Goal: Information Seeking & Learning: Learn about a topic

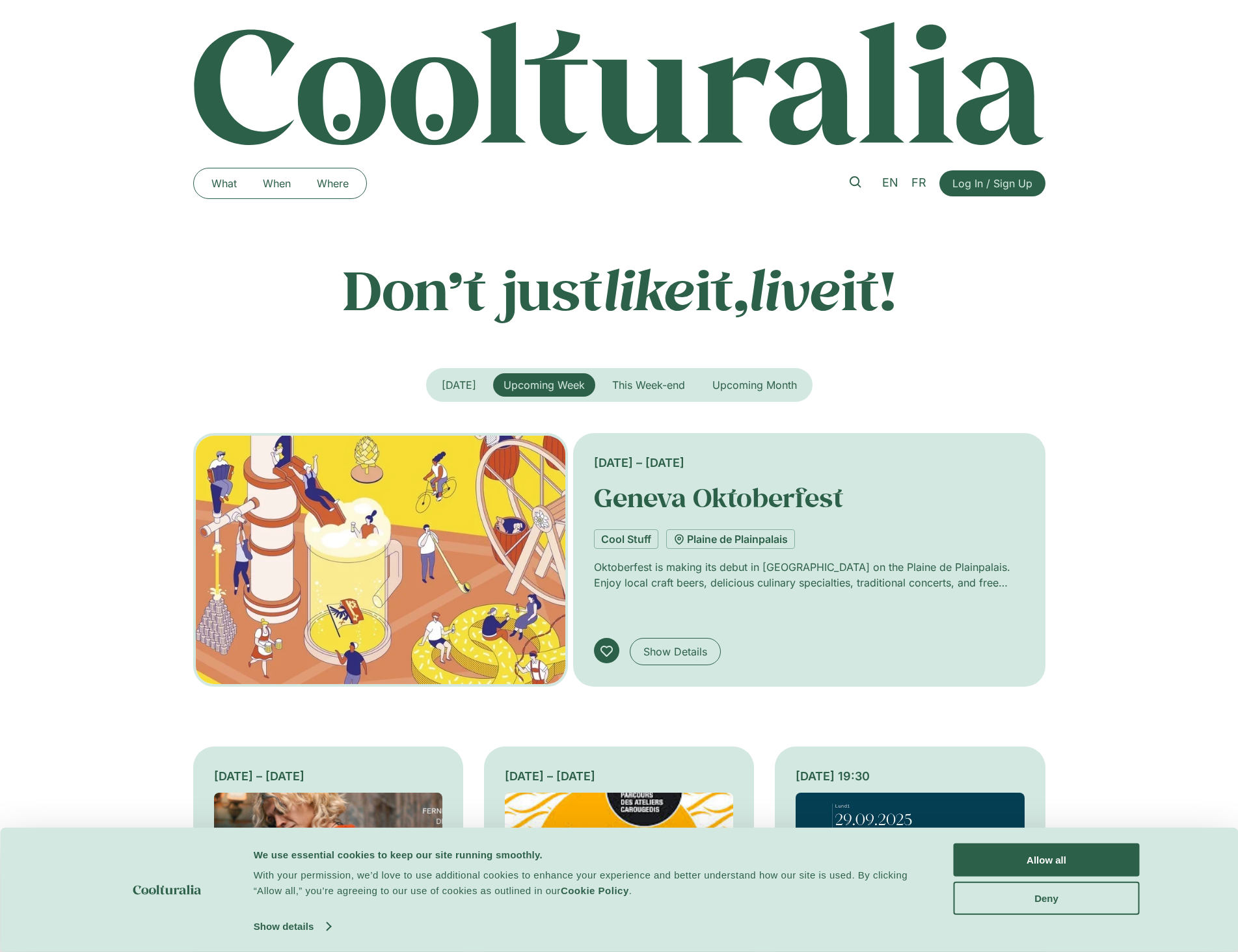
scroll to position [195, 0]
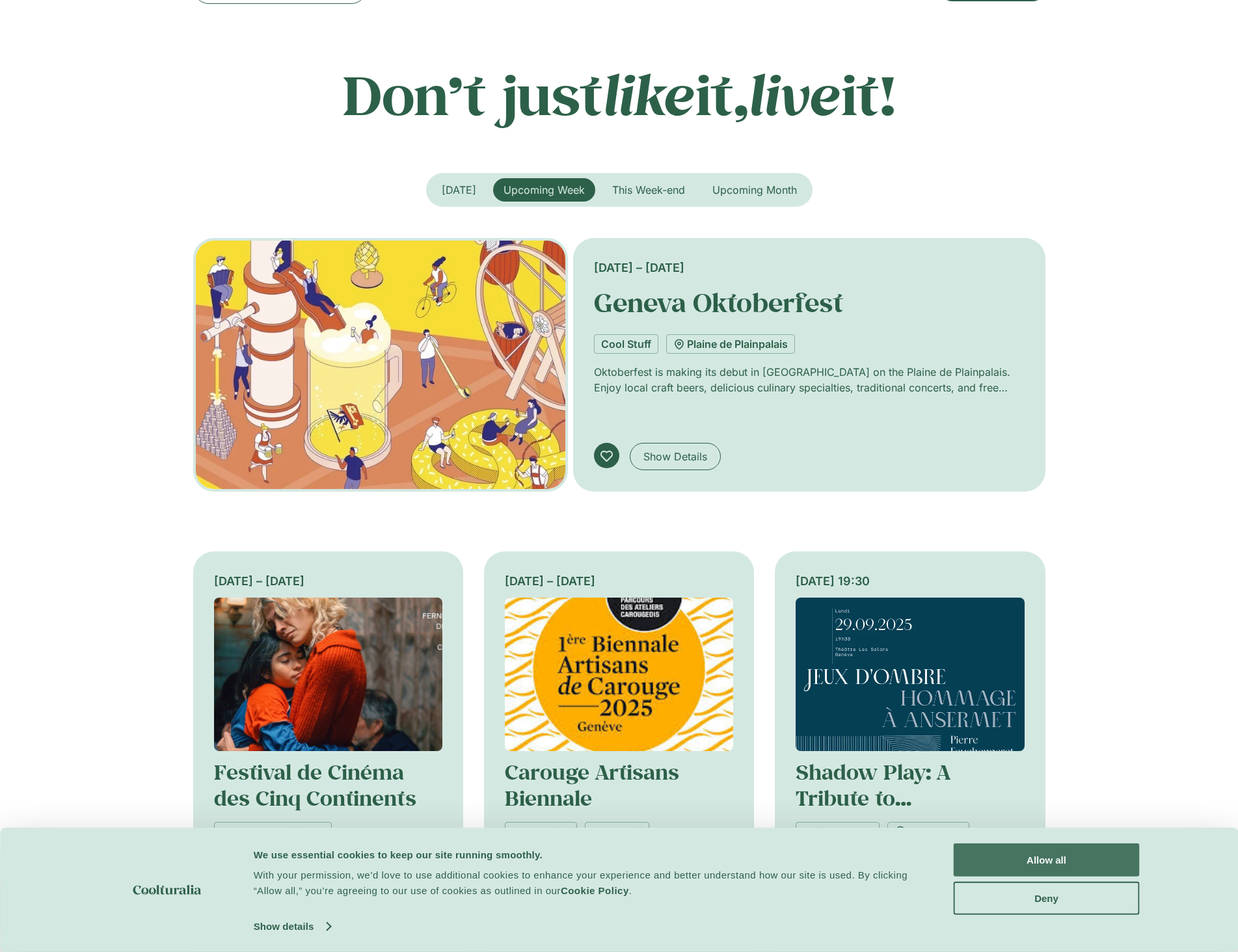
click at [1004, 860] on button "Allow all" at bounding box center [1047, 860] width 186 height 33
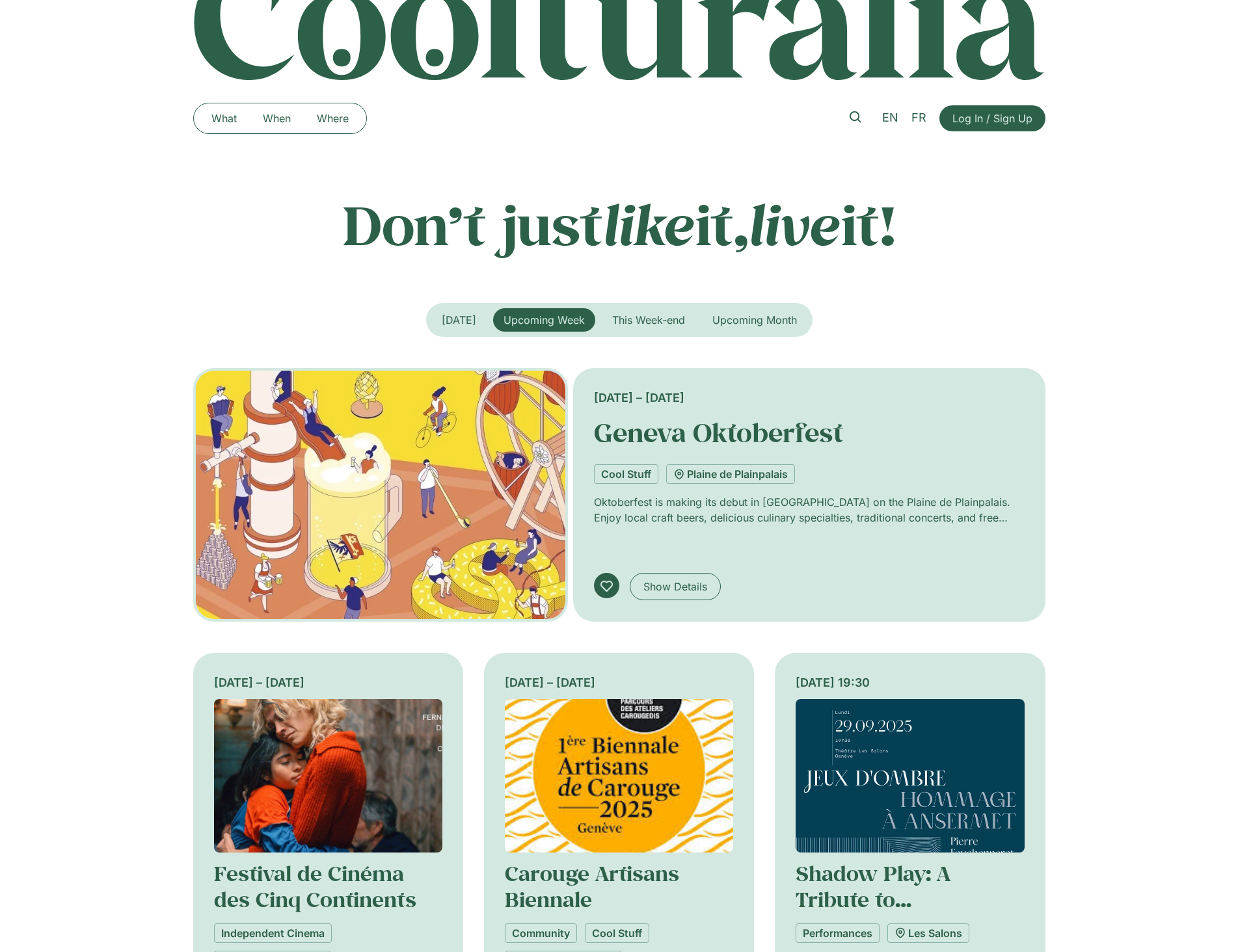
scroll to position [0, 0]
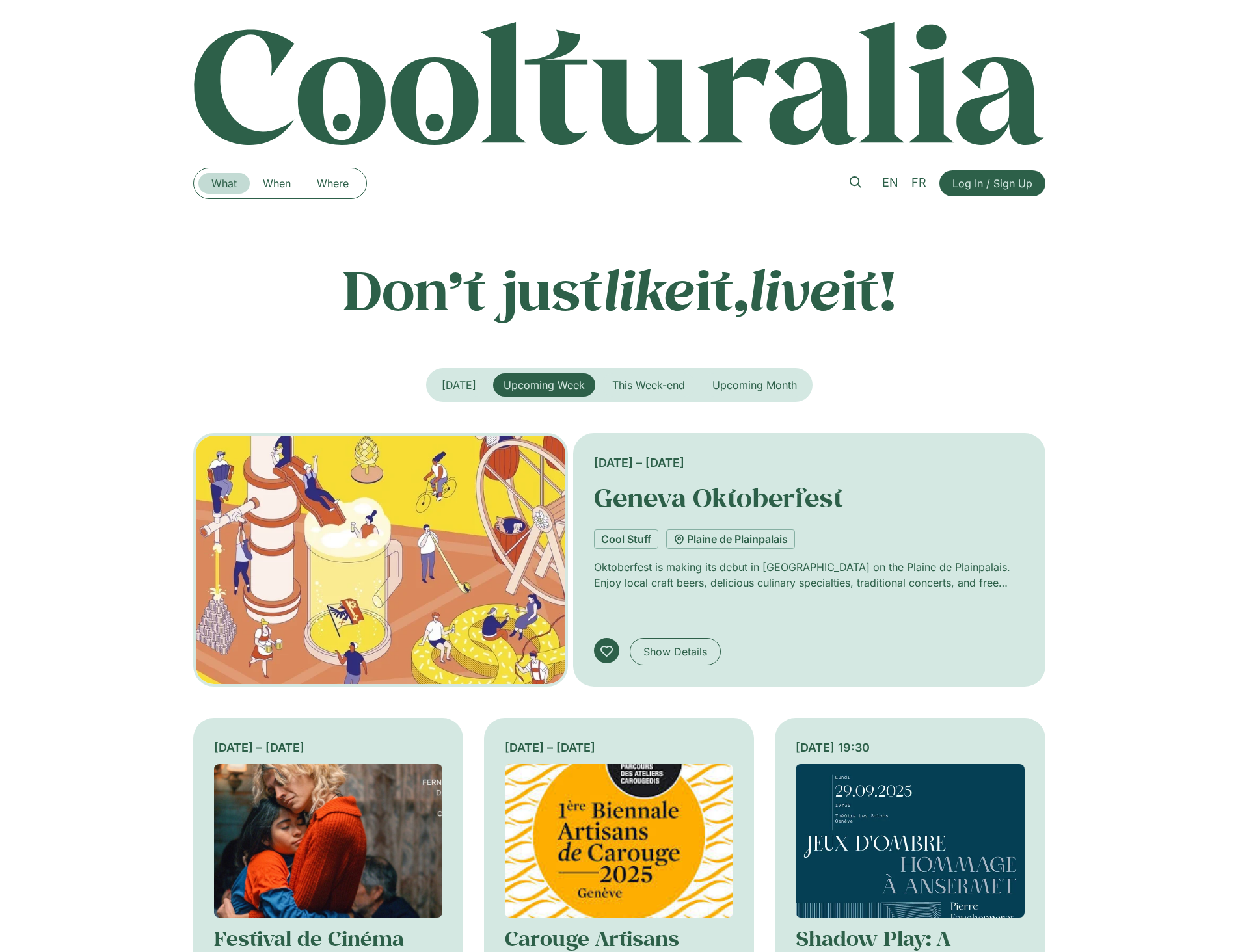
click at [230, 186] on link "What" at bounding box center [224, 184] width 51 height 21
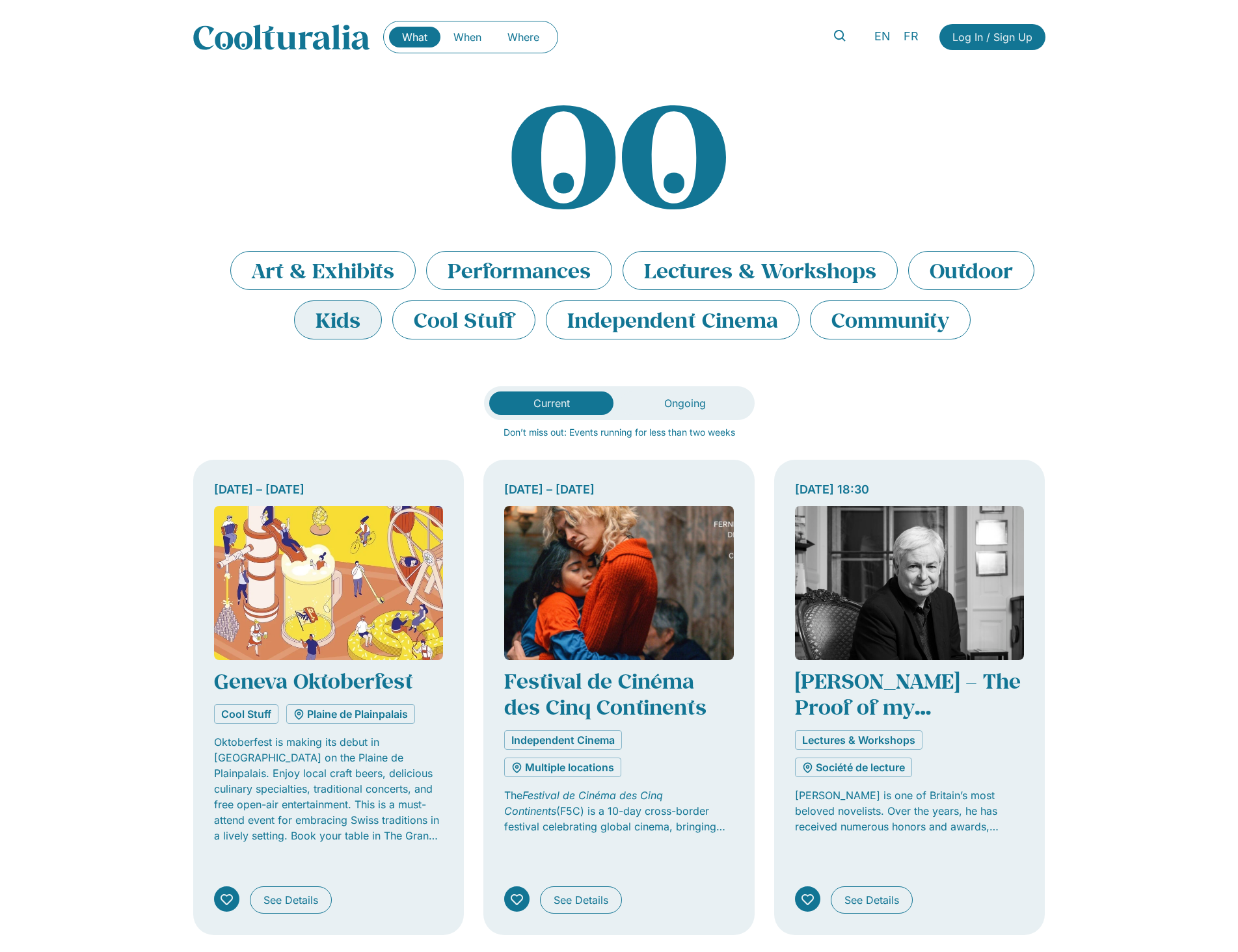
click at [335, 329] on li "Kids" at bounding box center [338, 320] width 88 height 39
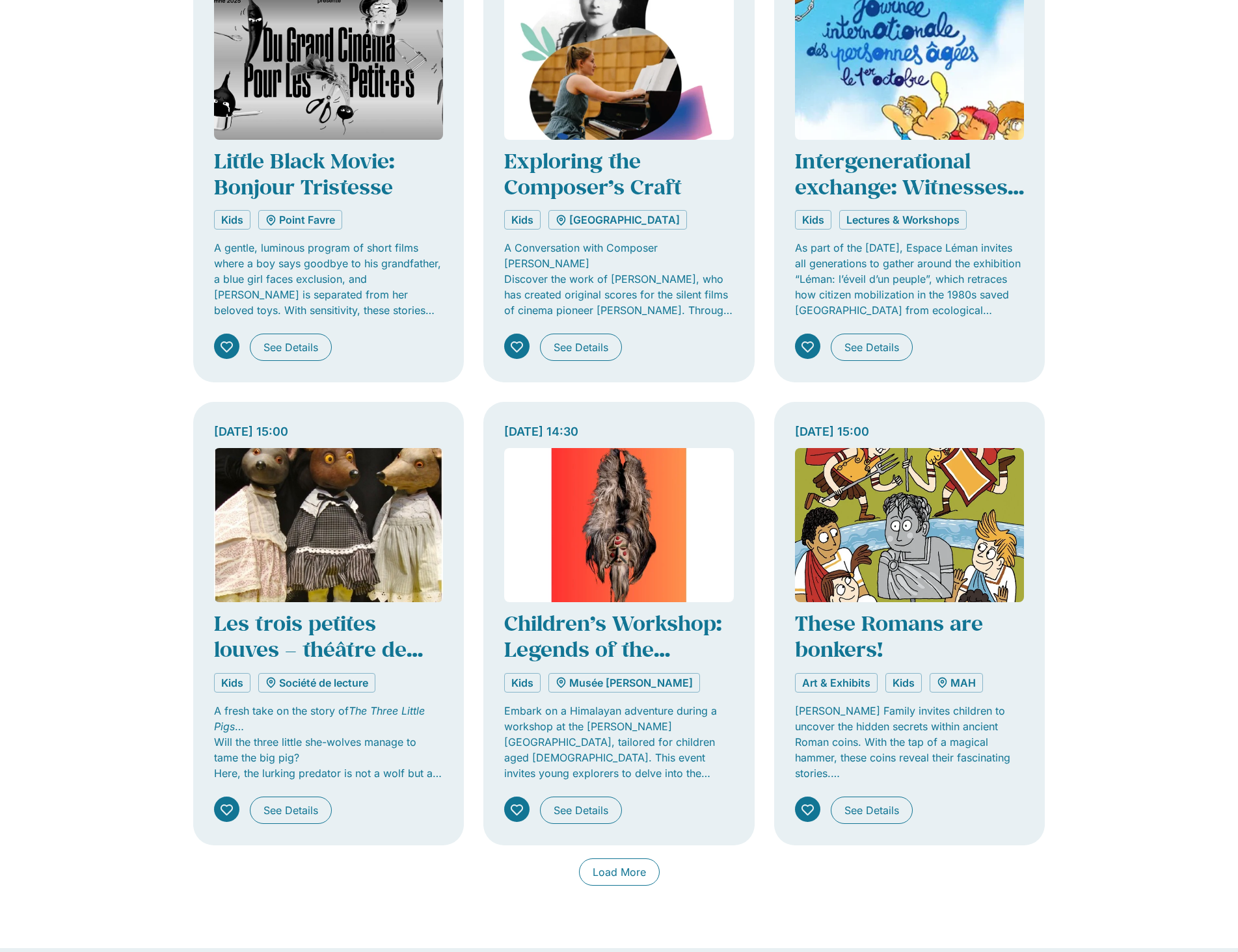
scroll to position [650, 0]
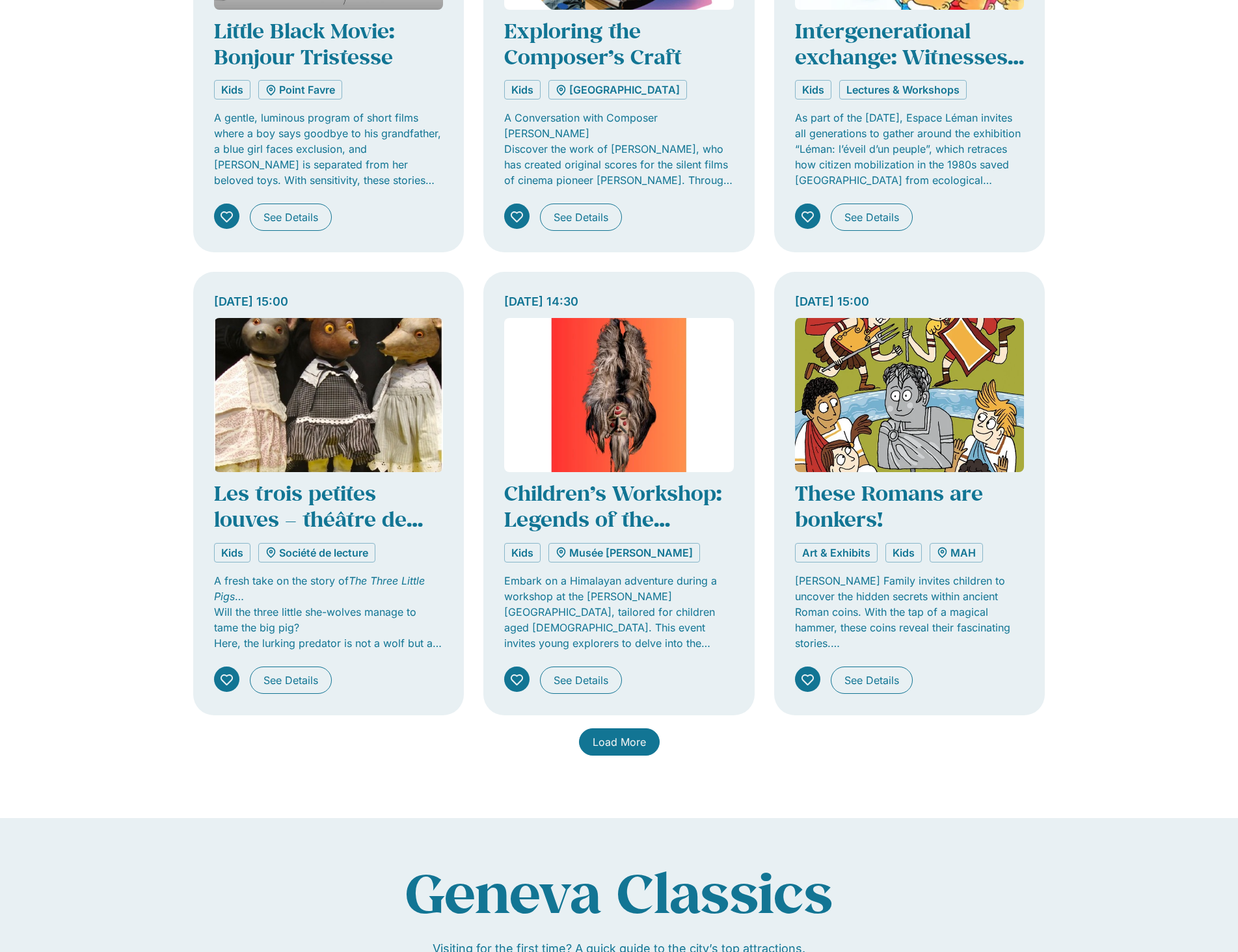
click at [611, 748] on span "Load More" at bounding box center [619, 741] width 54 height 15
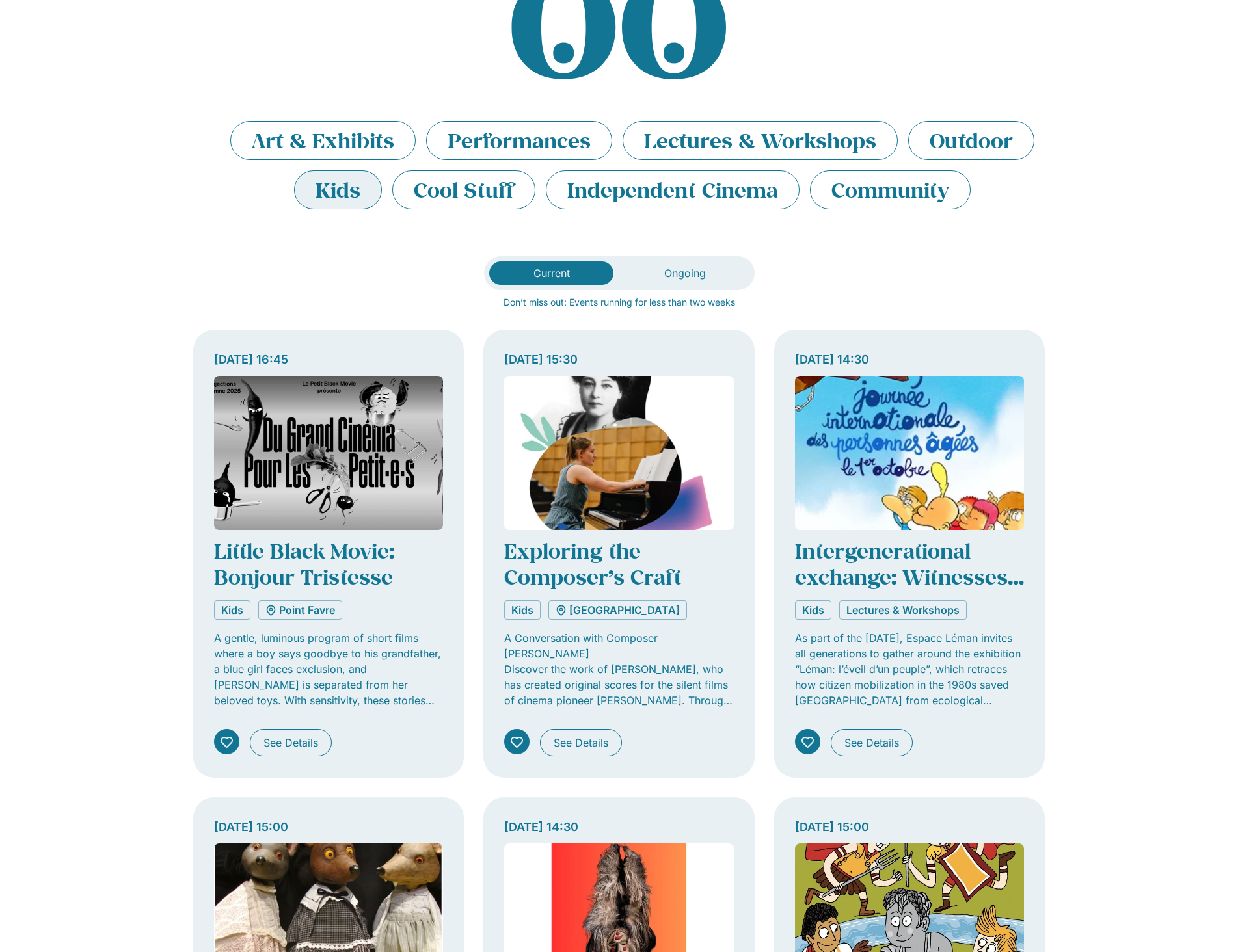
scroll to position [0, 0]
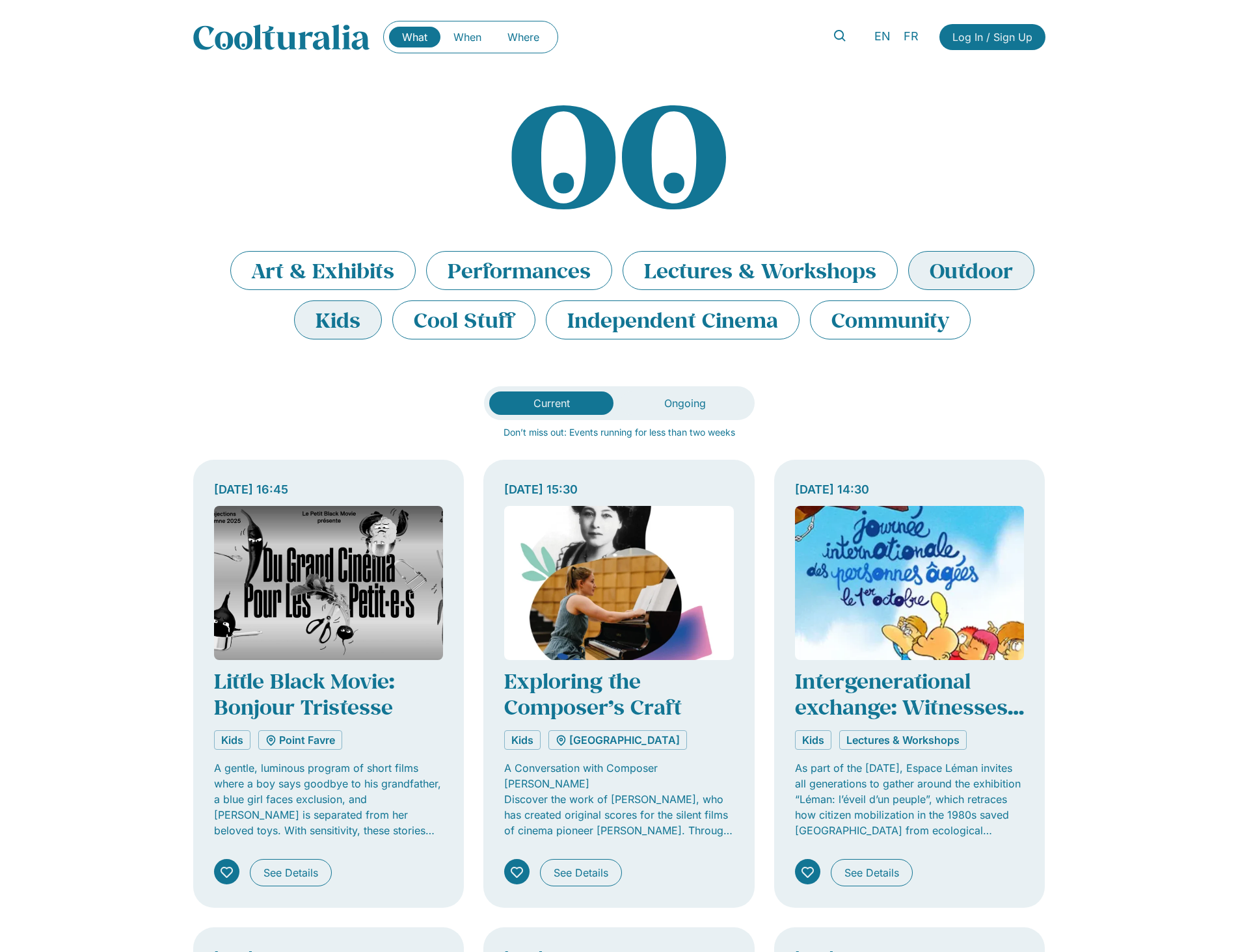
click at [944, 267] on li "Outdoor" at bounding box center [971, 270] width 126 height 39
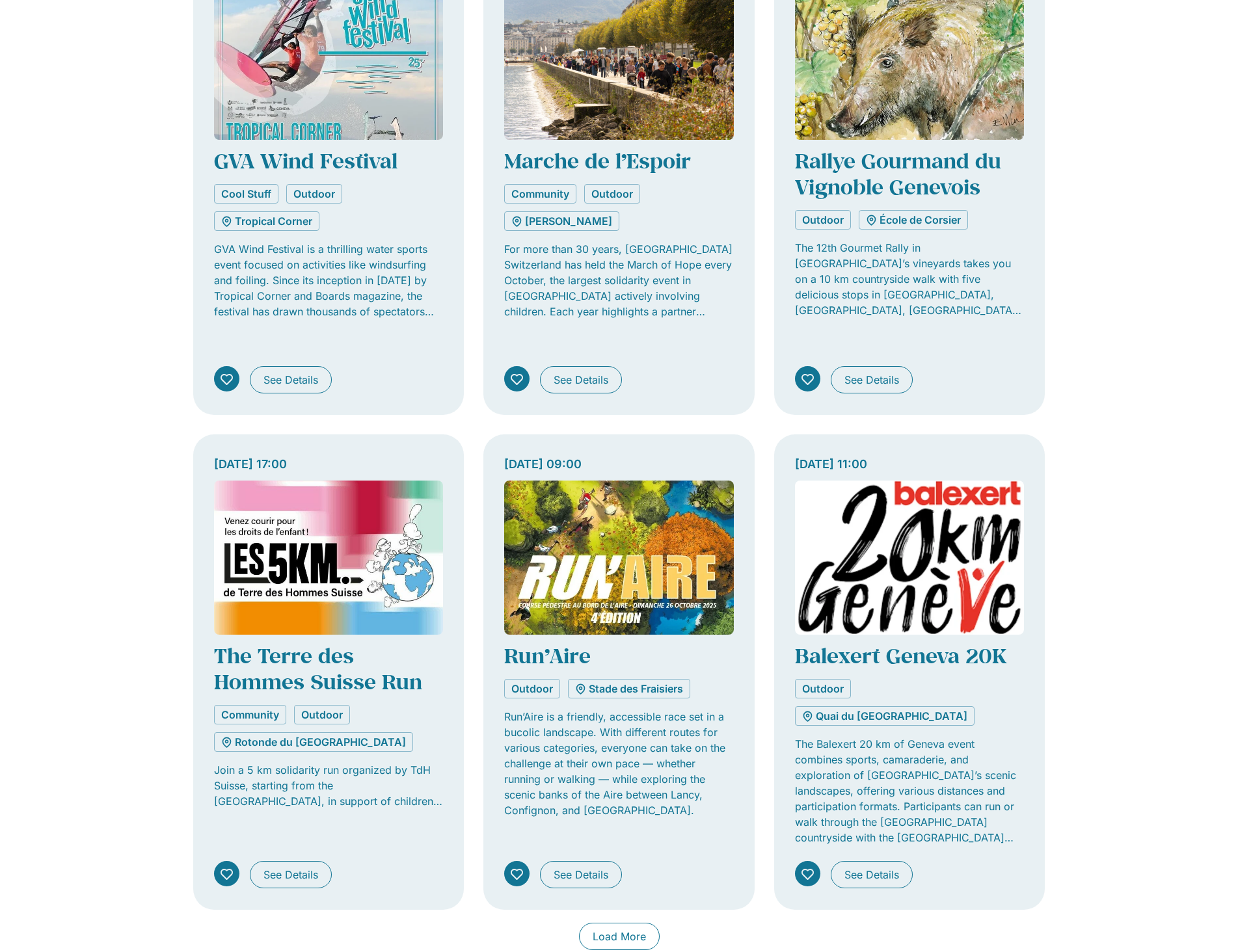
scroll to position [650, 0]
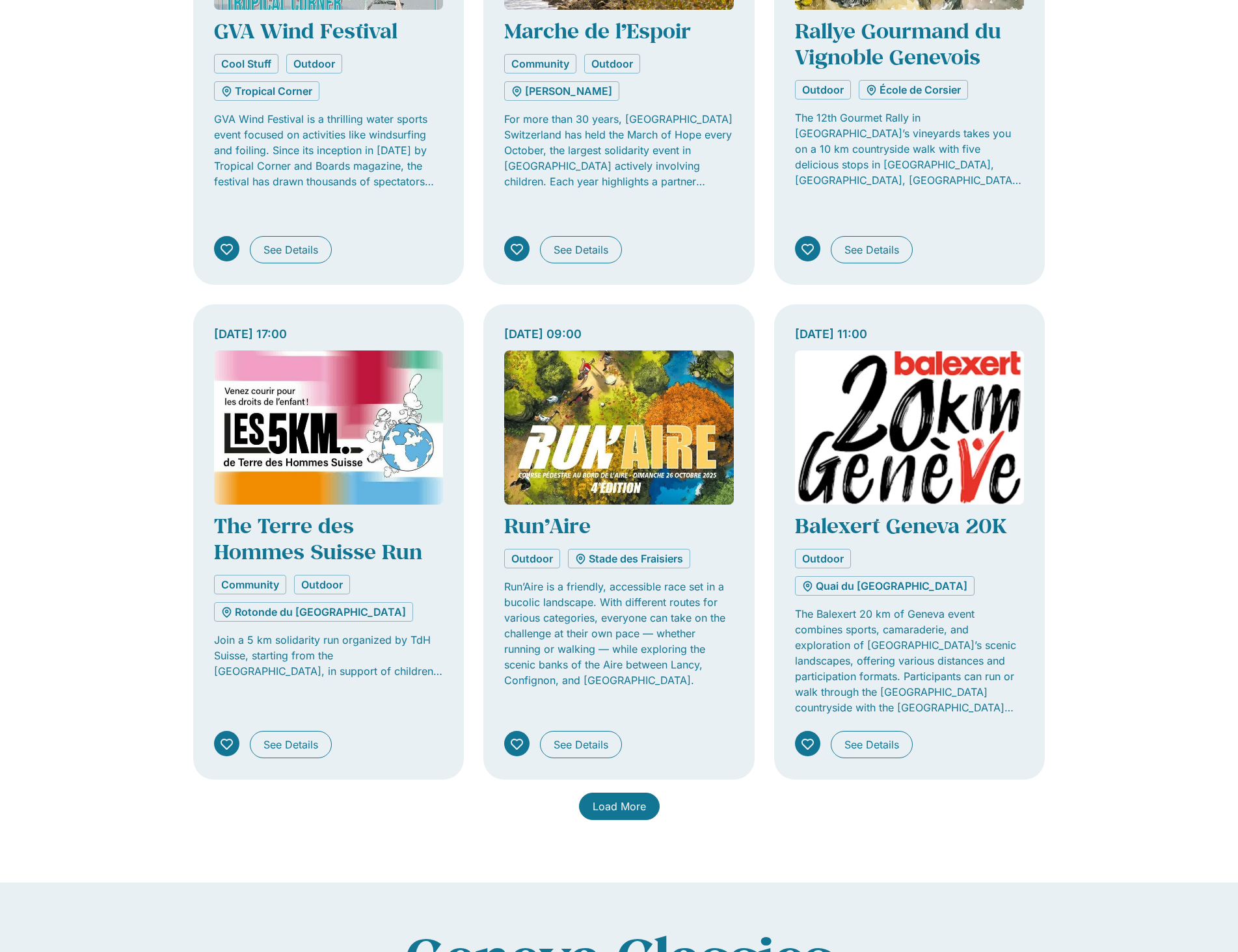
click at [617, 798] on span "Load More" at bounding box center [619, 806] width 54 height 15
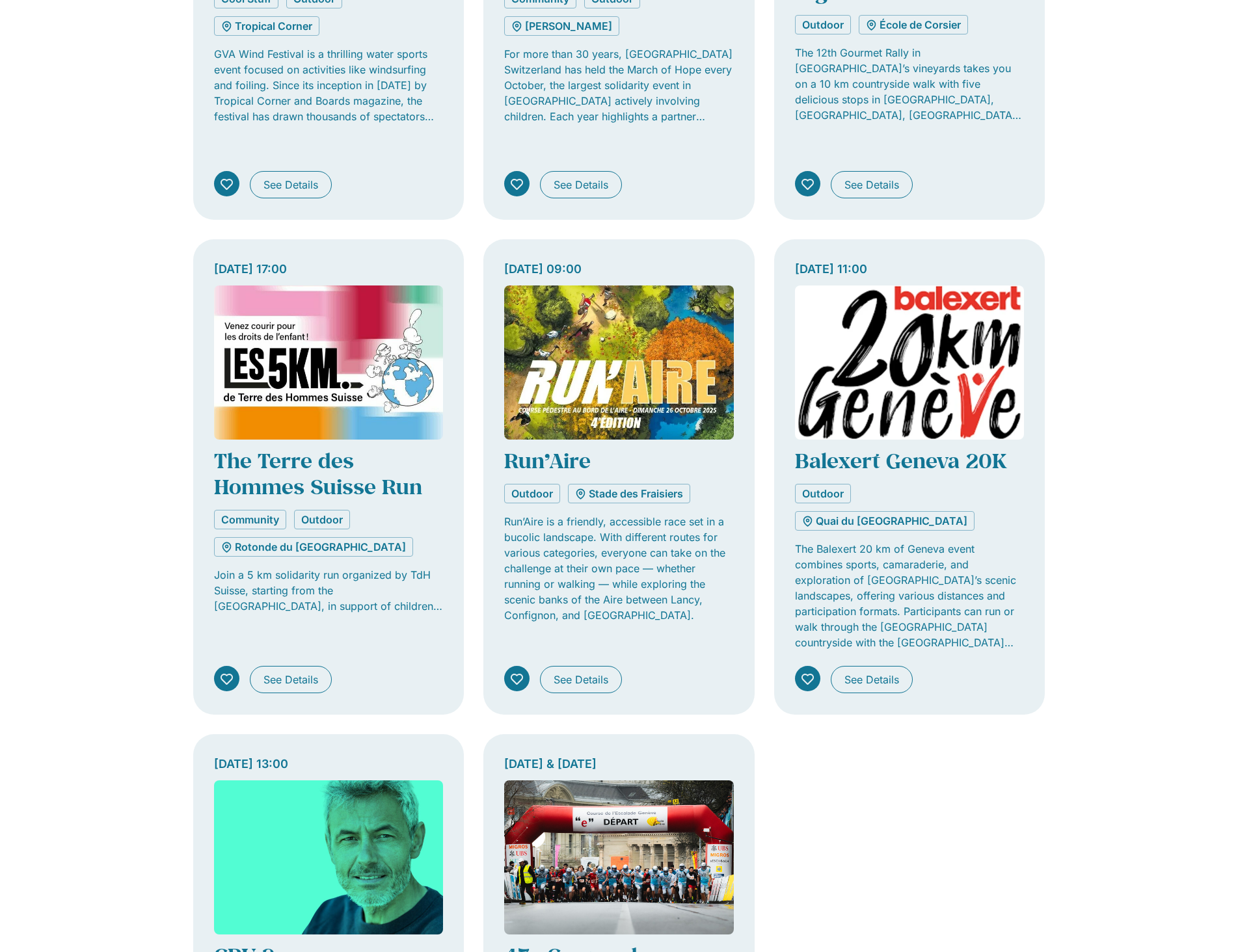
scroll to position [520, 0]
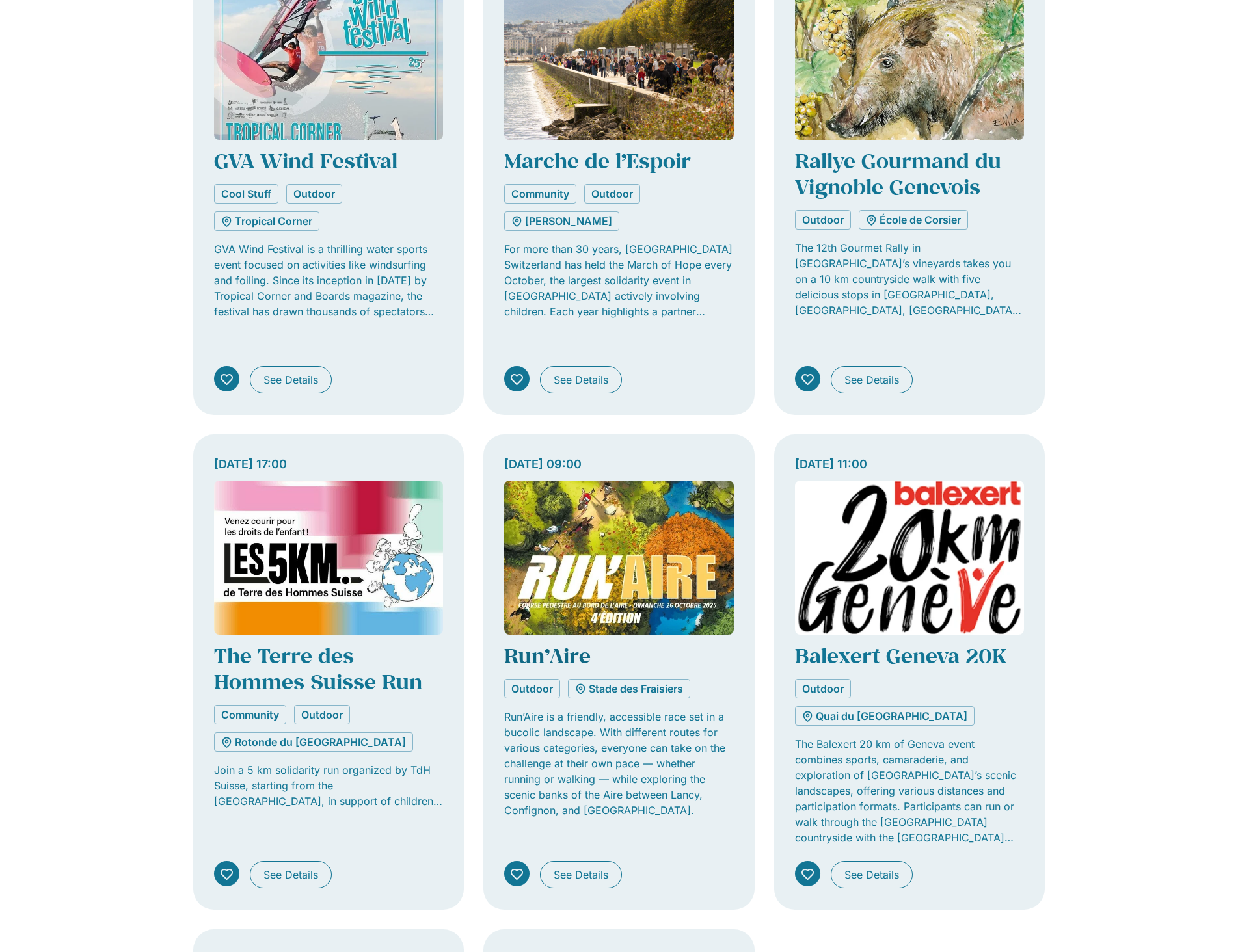
click at [556, 642] on link "Run’Aire" at bounding box center [547, 656] width 86 height 28
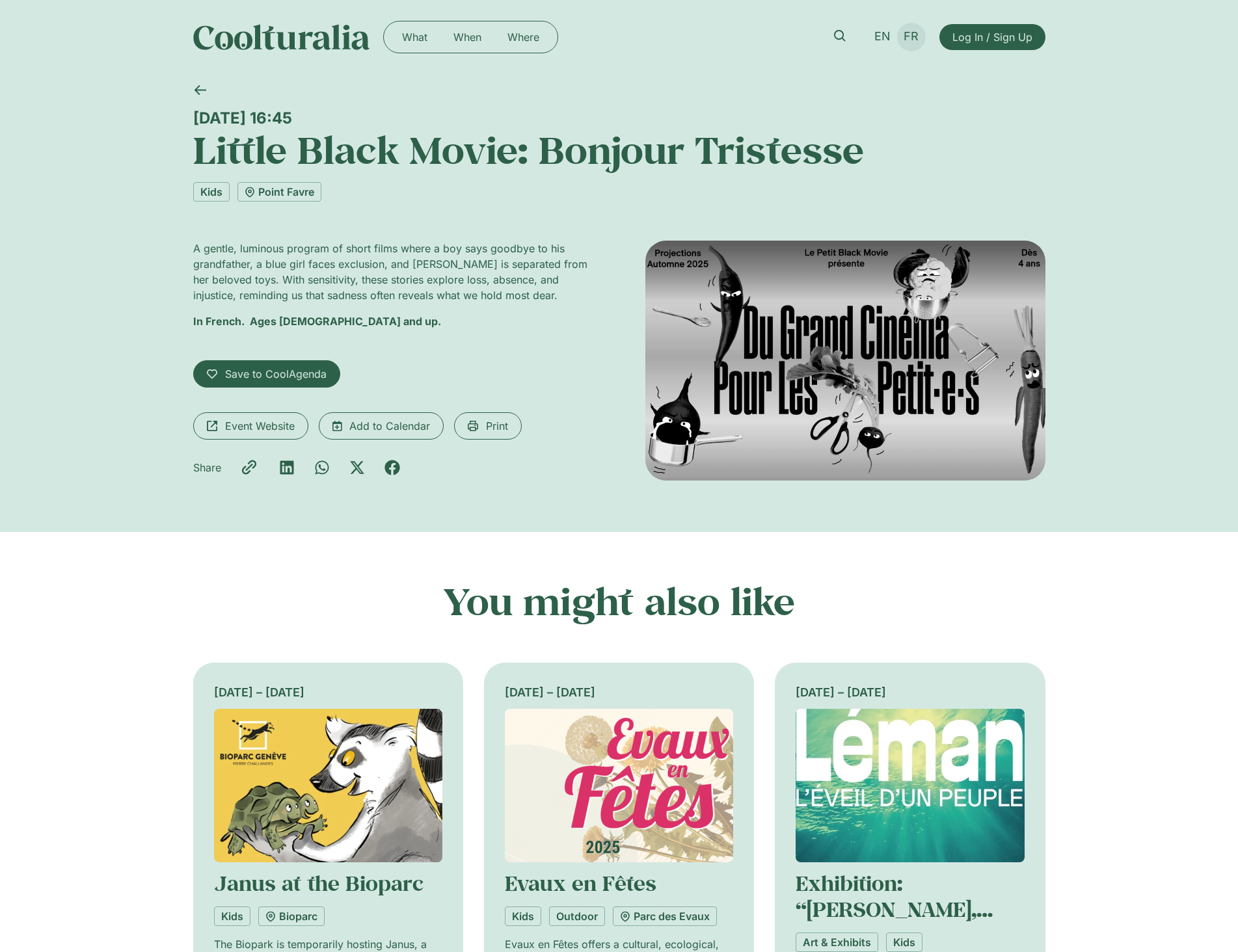
click at [905, 33] on span "FR" at bounding box center [911, 37] width 15 height 14
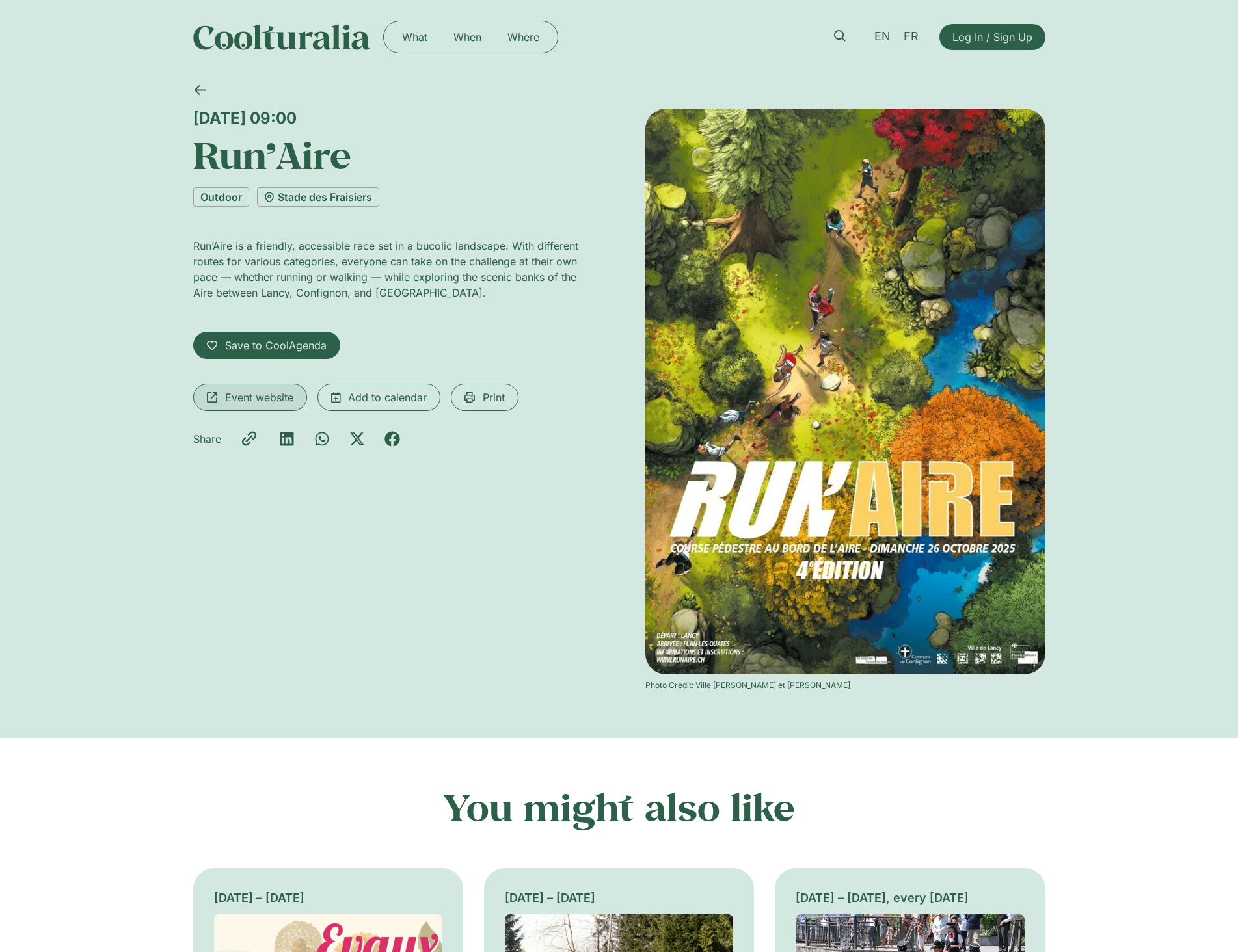
click at [257, 395] on span "Event website" at bounding box center [260, 397] width 68 height 15
click at [278, 36] on img at bounding box center [281, 37] width 177 height 26
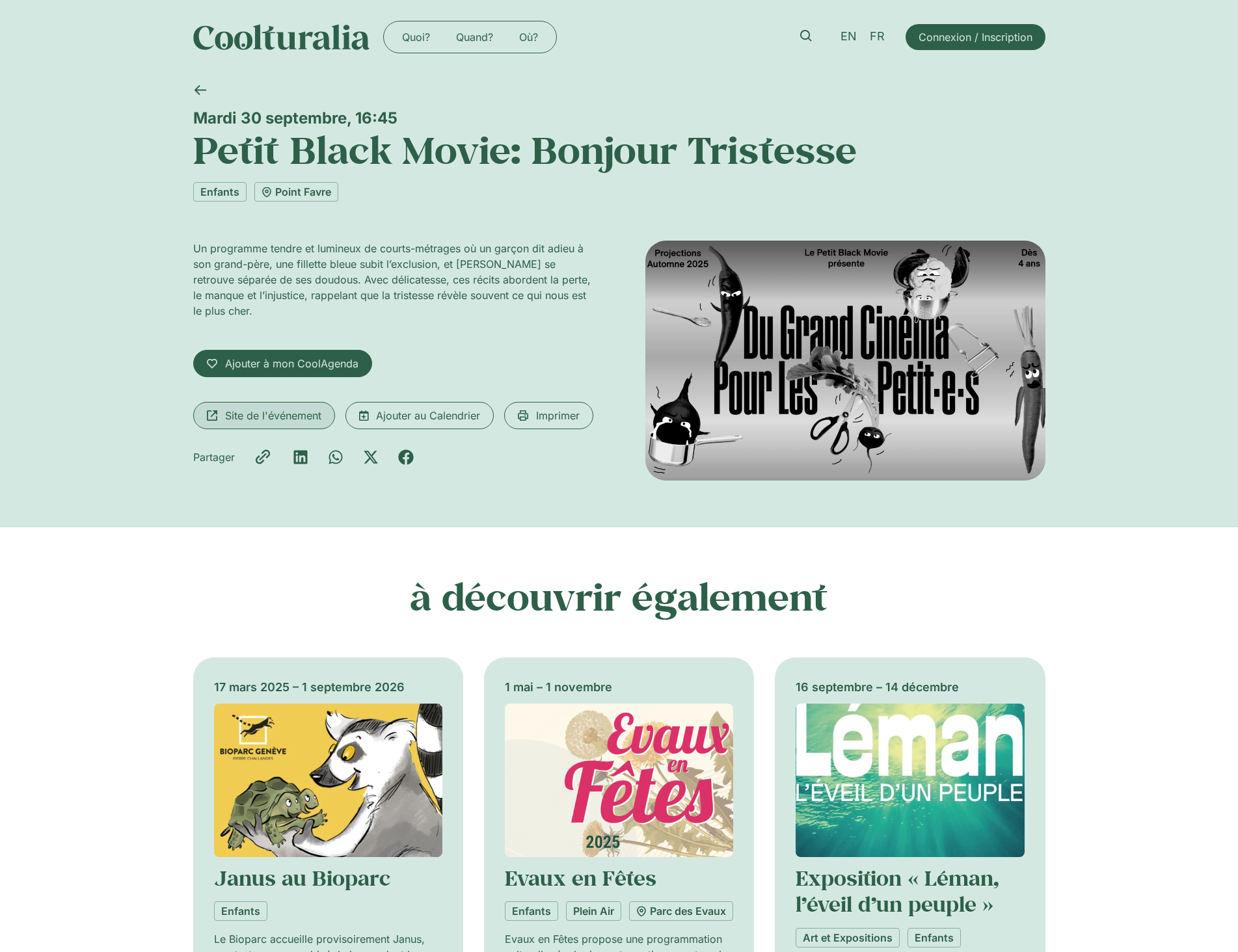
click at [299, 418] on span "Site de l'événement" at bounding box center [273, 415] width 96 height 15
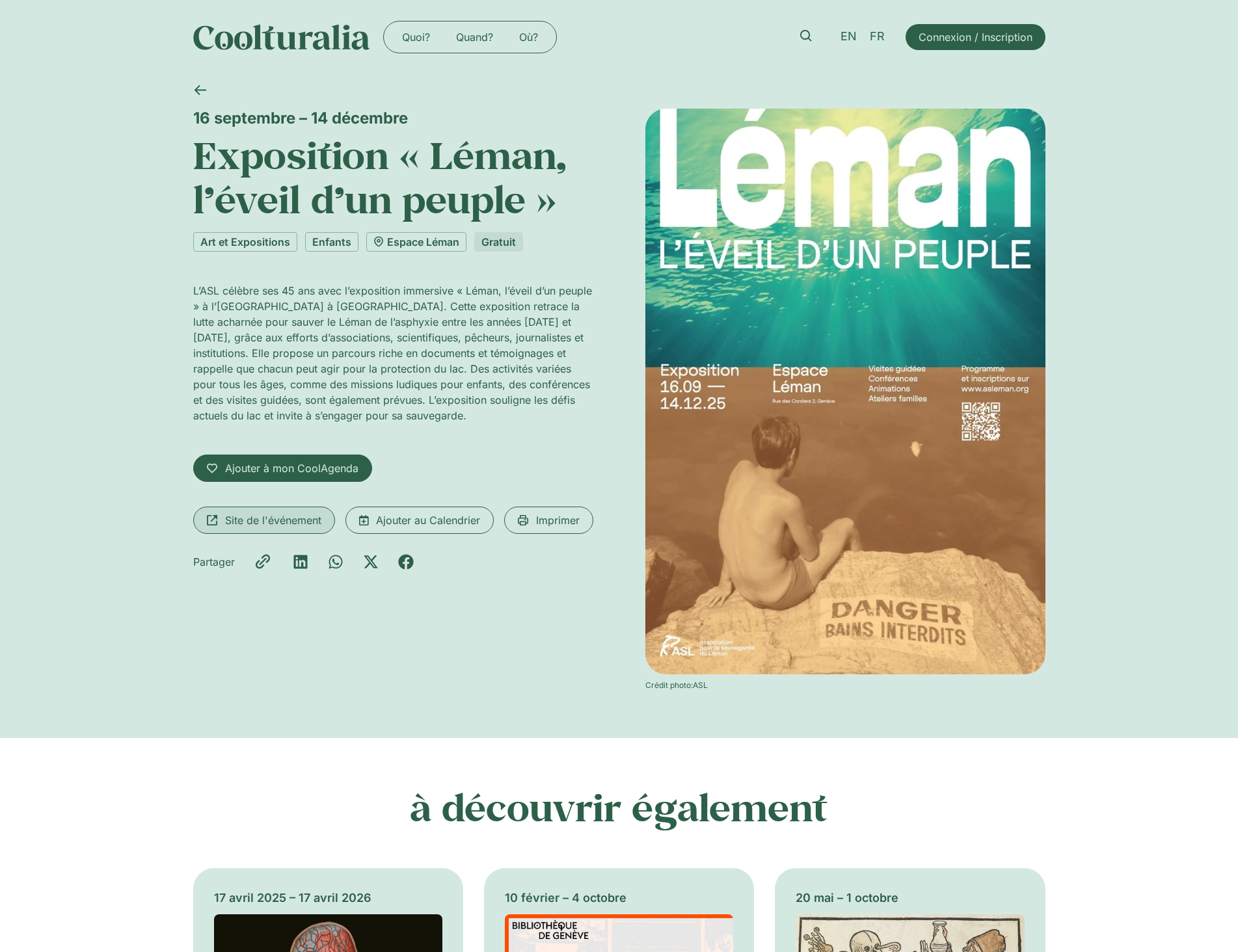
click at [274, 513] on span "Site de l'événement" at bounding box center [273, 520] width 96 height 15
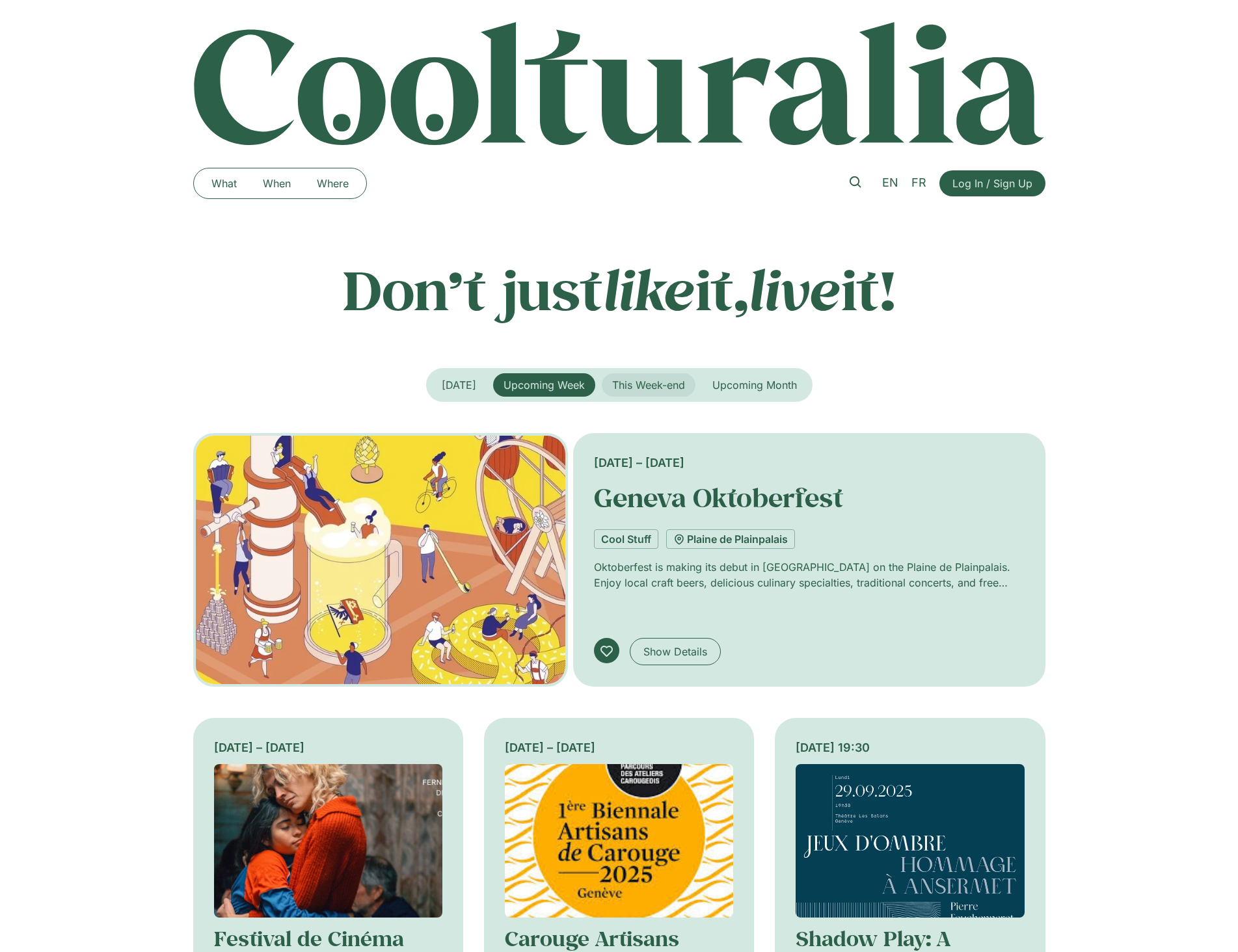
click at [653, 384] on span "This Week-end" at bounding box center [649, 385] width 73 height 13
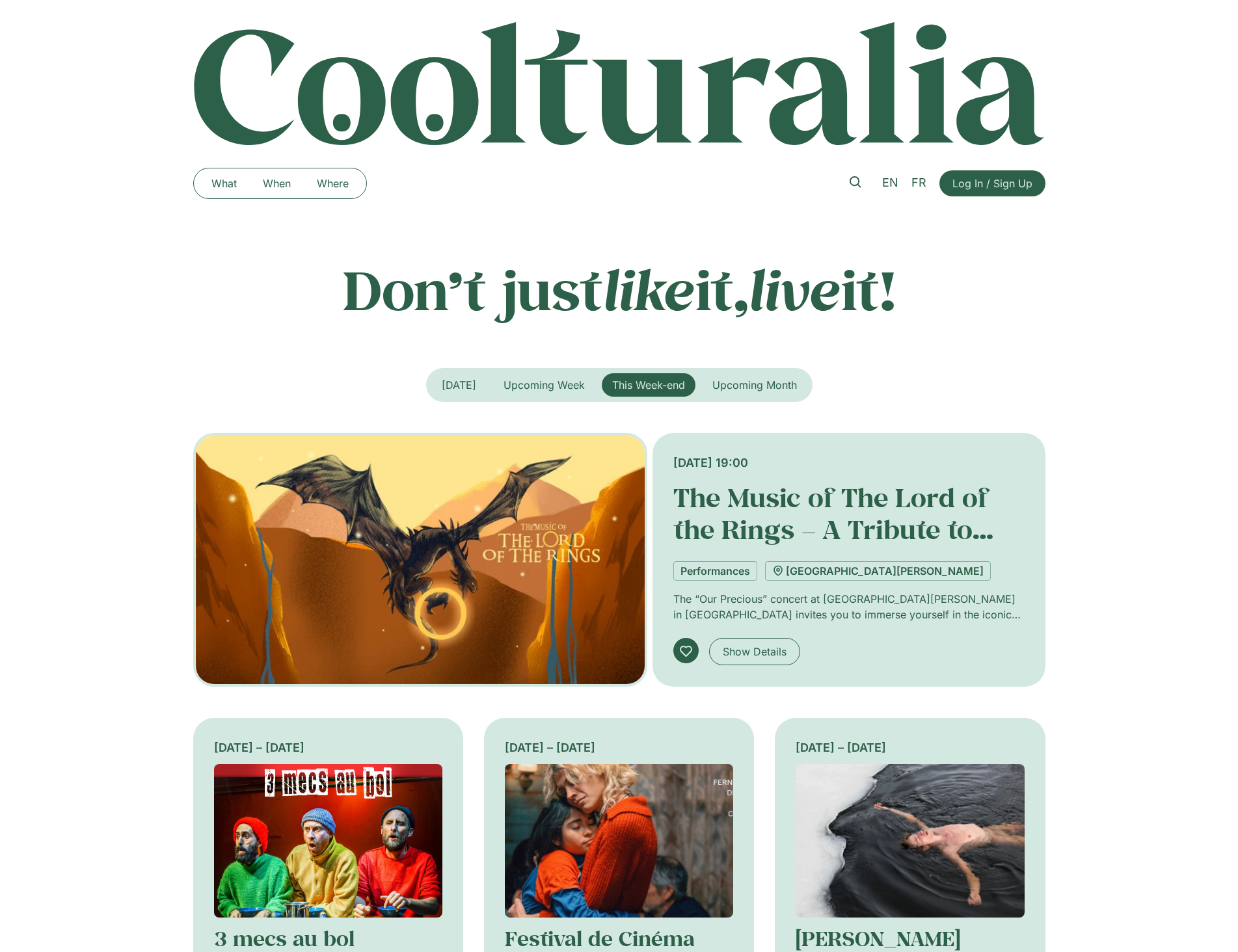
click at [671, 108] on img at bounding box center [619, 84] width 852 height 125
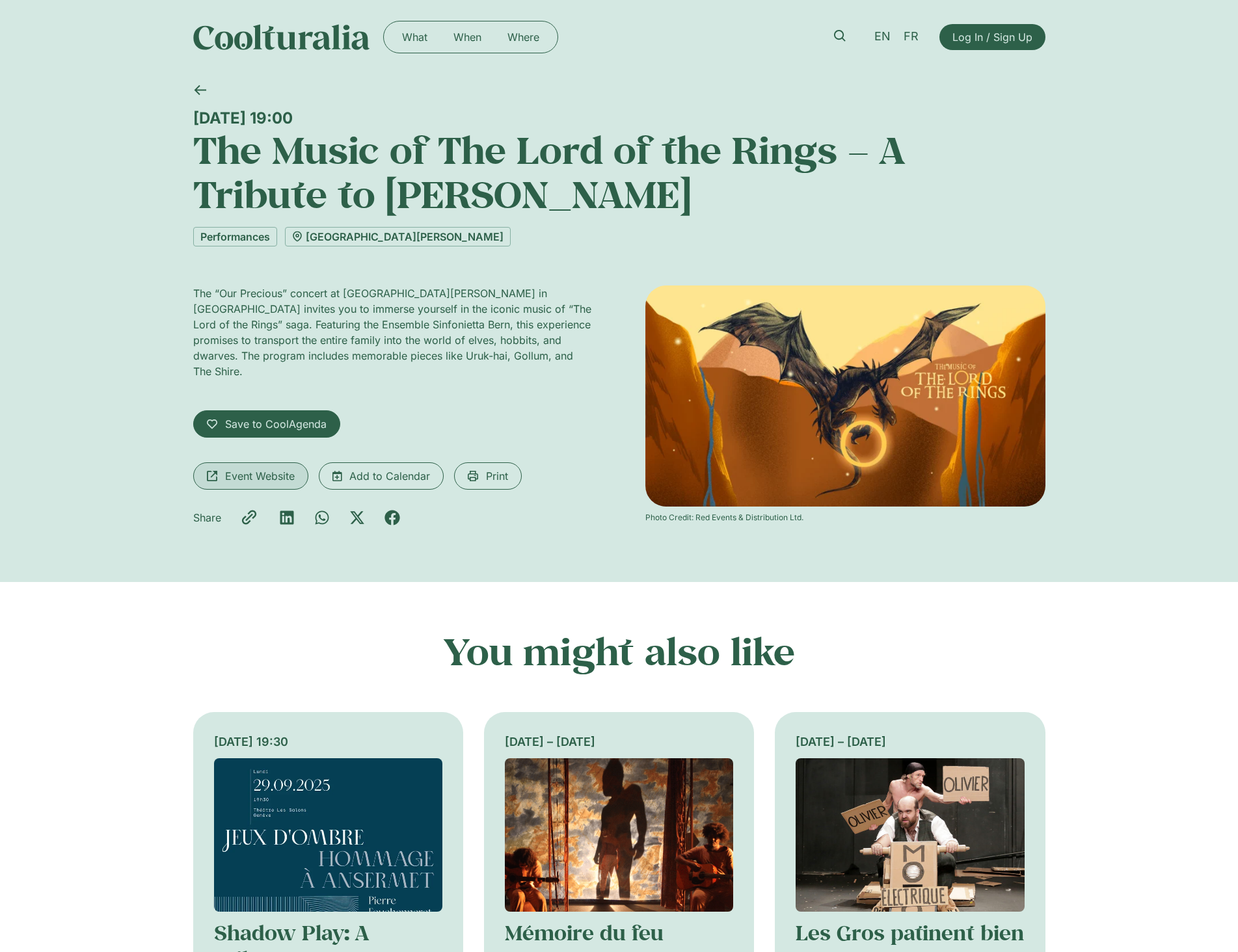
click at [258, 468] on span "Event Website" at bounding box center [260, 475] width 70 height 15
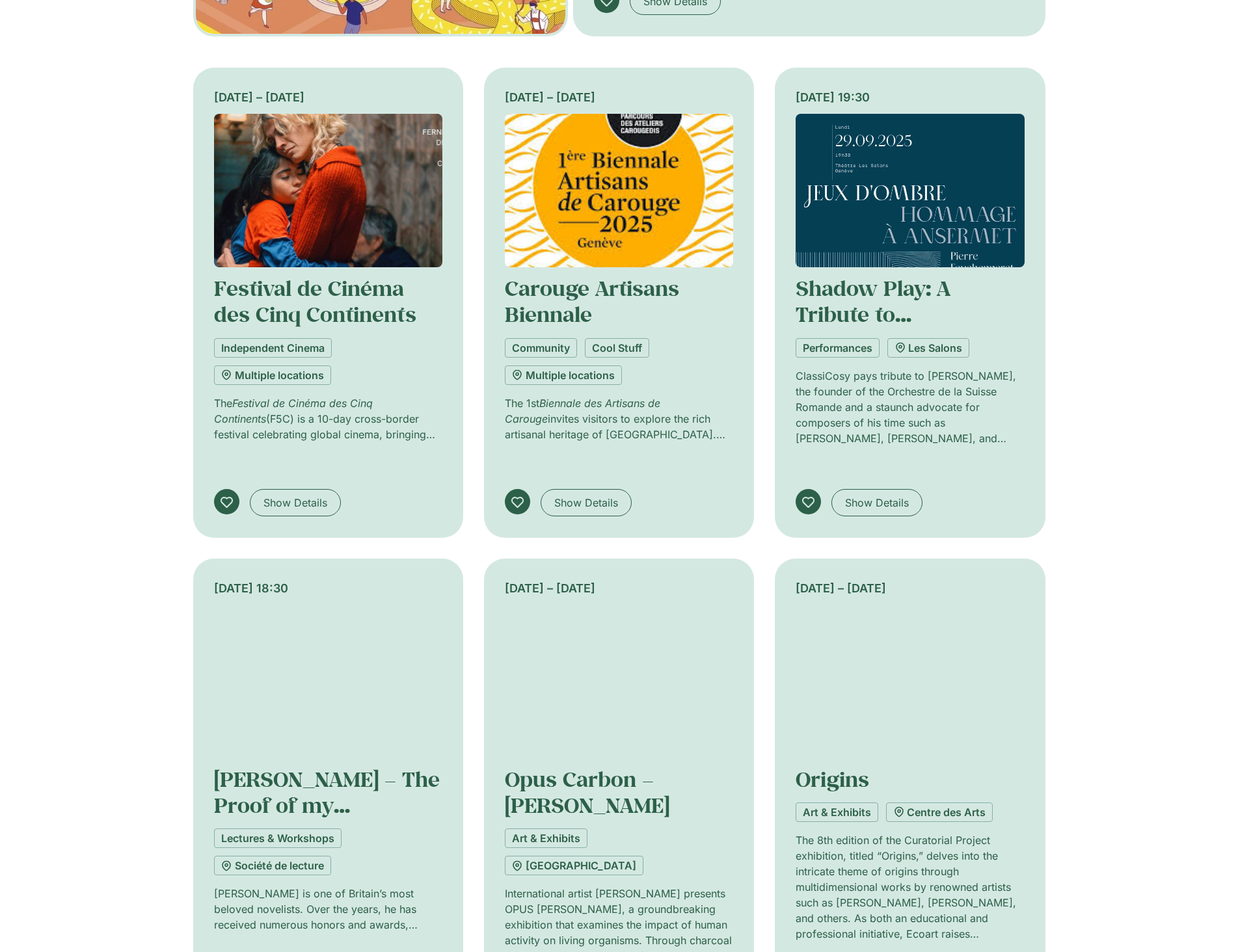
scroll to position [845, 0]
